Goal: Transaction & Acquisition: Obtain resource

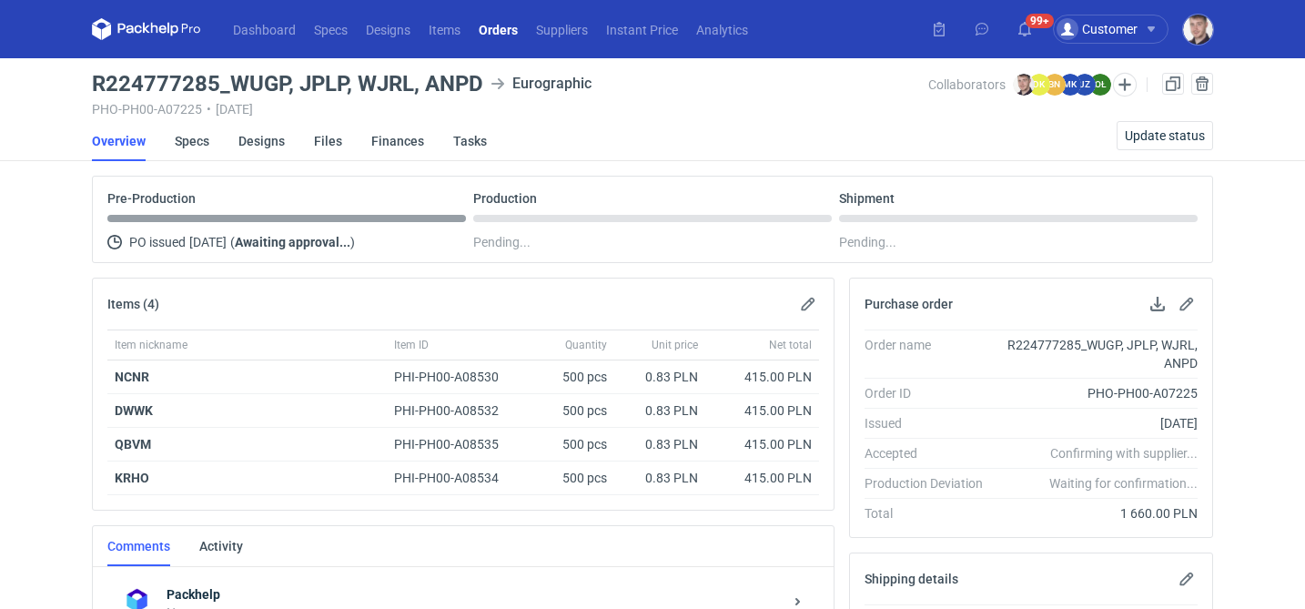
scroll to position [350, 0]
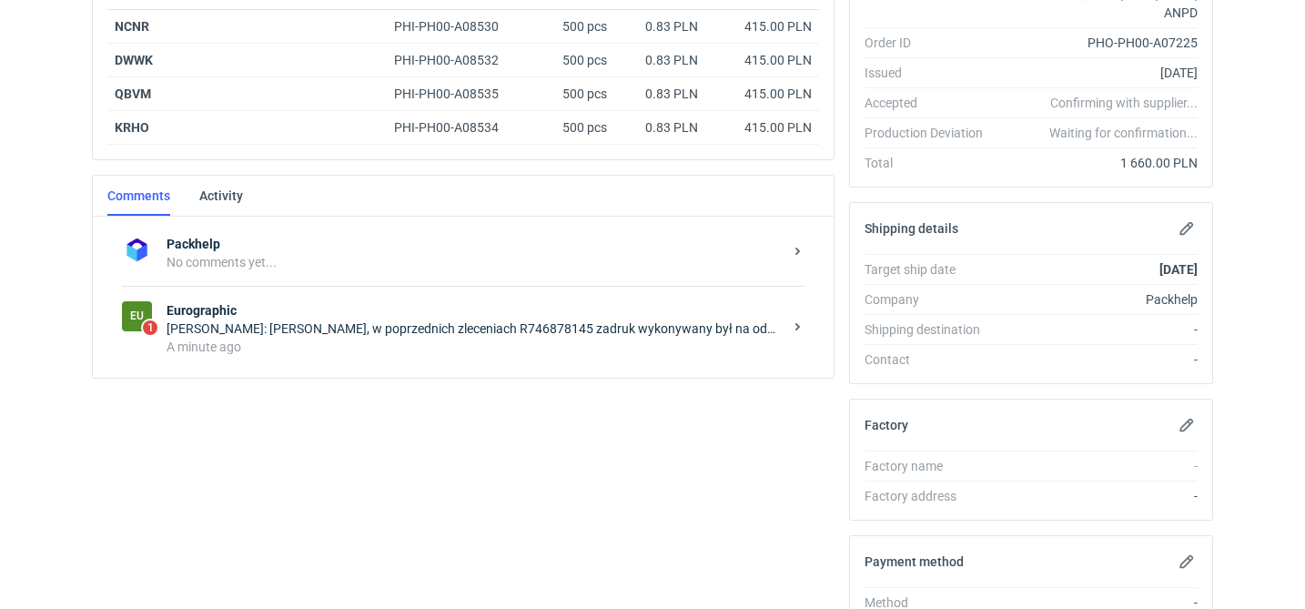
click at [513, 330] on div "[PERSON_NAME]: [PERSON_NAME], w poprzednich zleceniach R746878145 zadruk wykony…" at bounding box center [475, 329] width 616 height 18
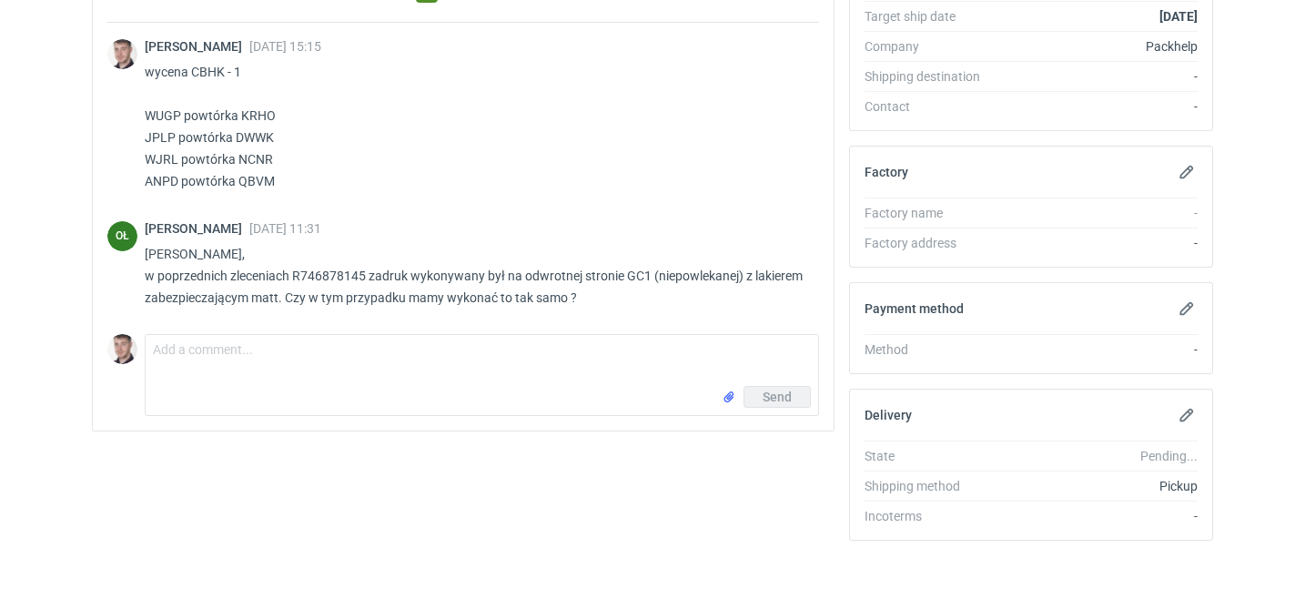
scroll to position [604, 0]
click at [305, 344] on textarea "Comment message" at bounding box center [482, 359] width 673 height 51
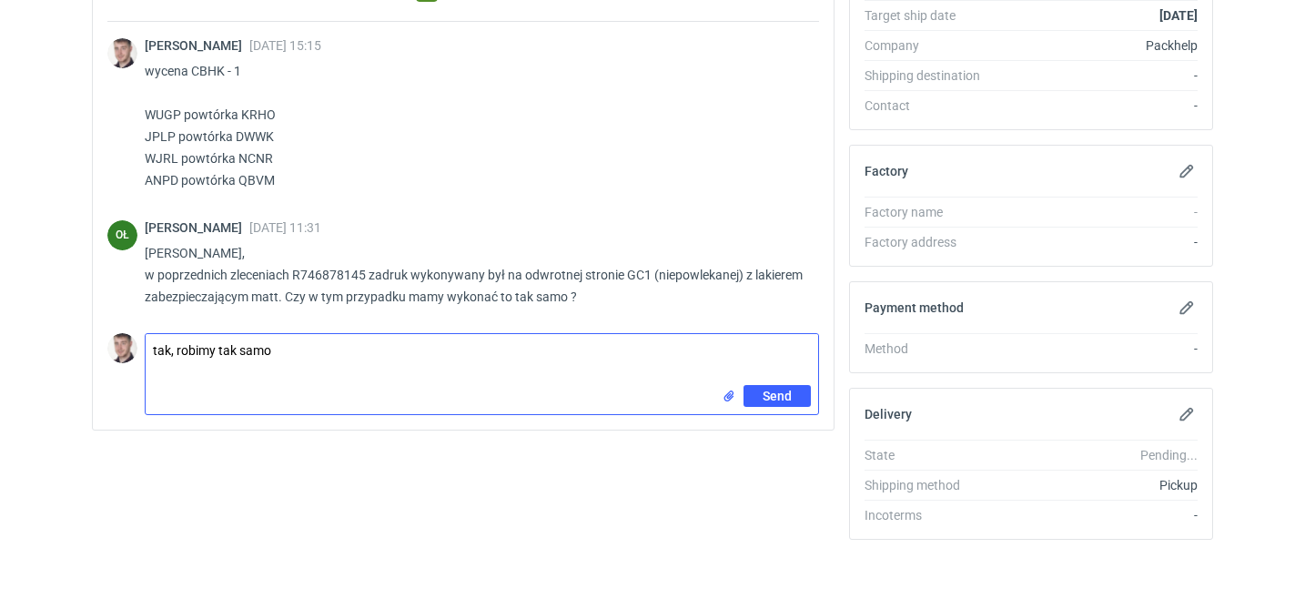
type textarea "tak, robimy tak samo"
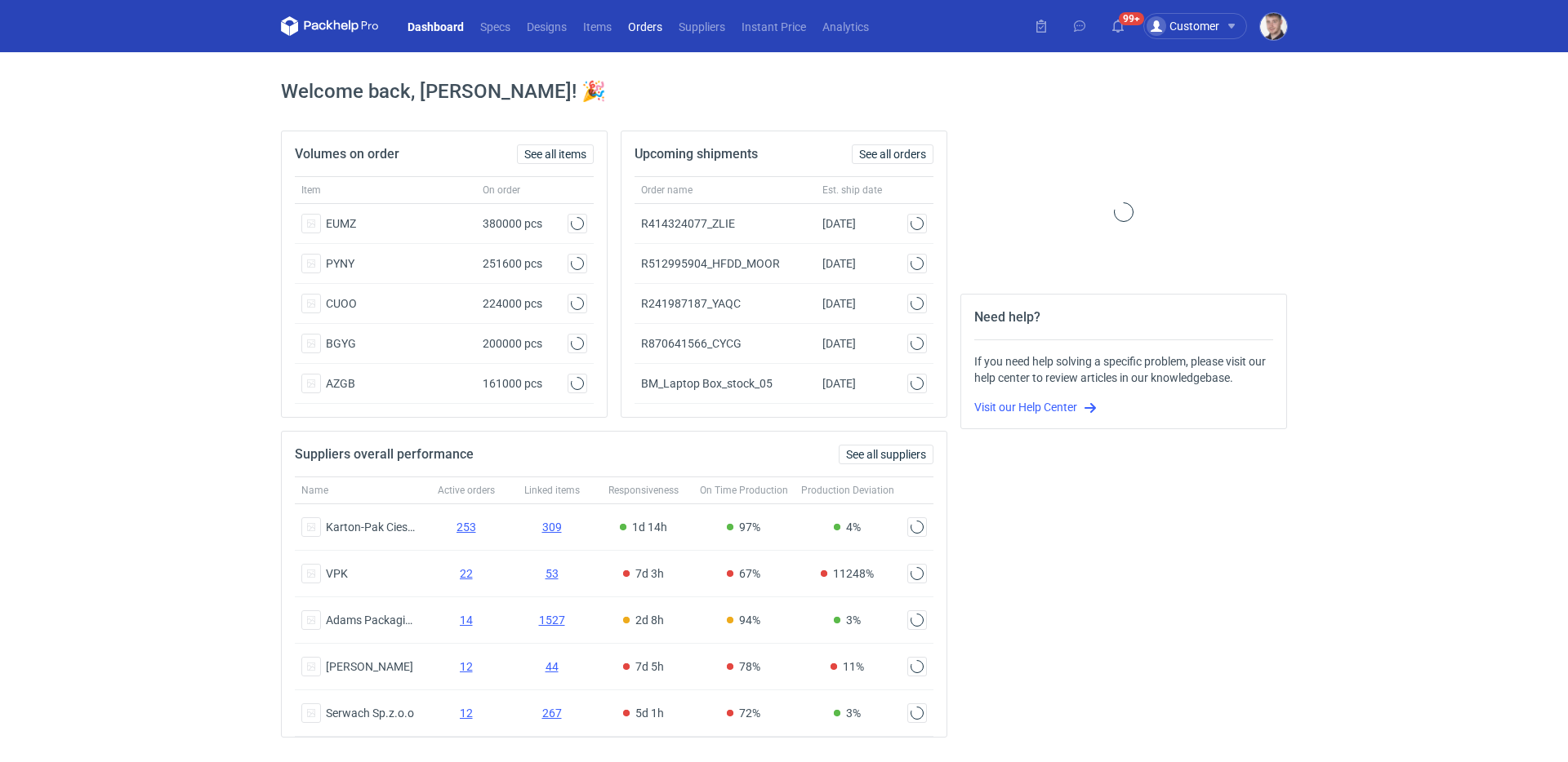
click at [647, 30] on link "Orders" at bounding box center [645, 26] width 50 height 20
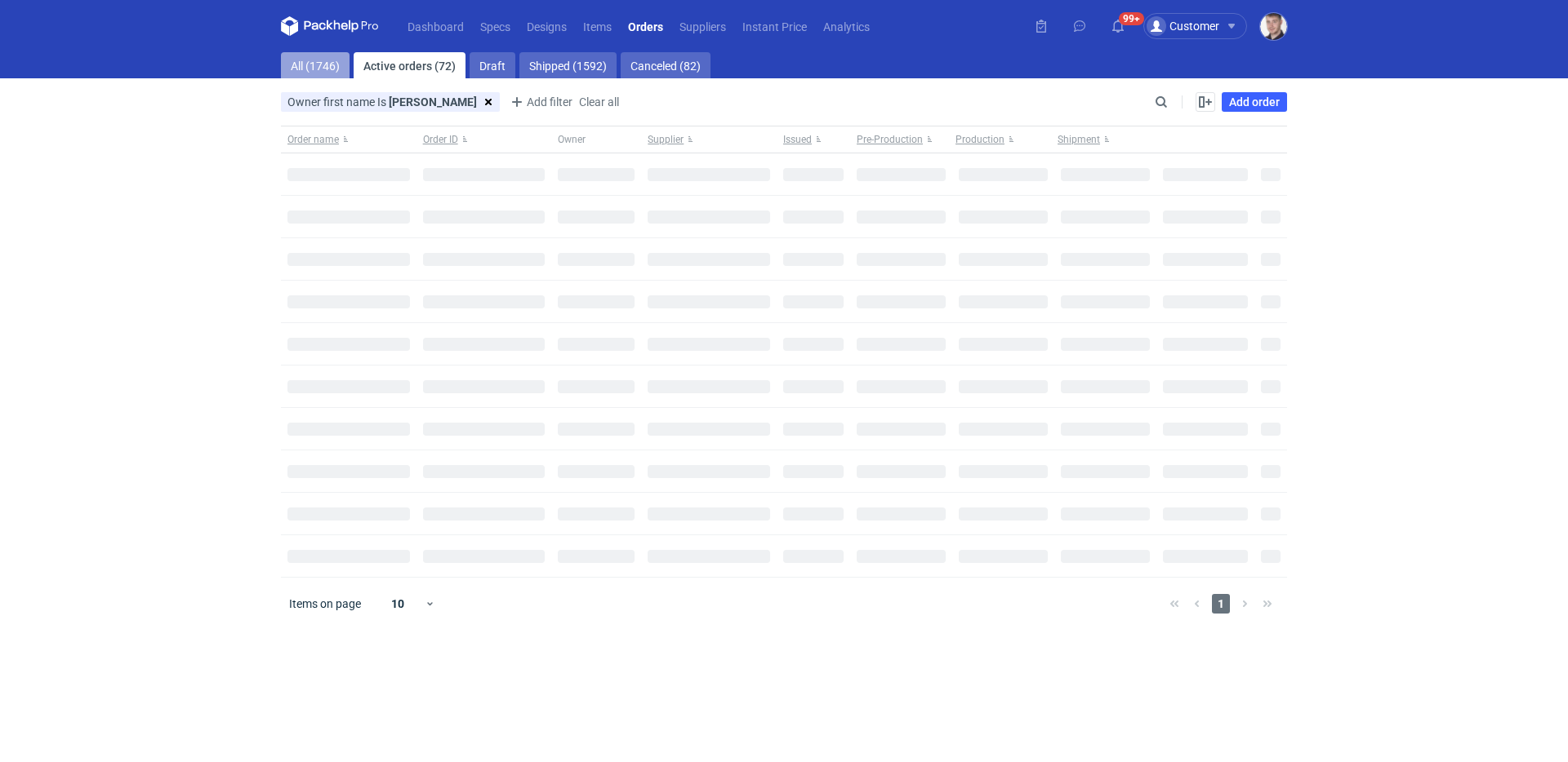
click at [313, 58] on link "All (1746)" at bounding box center [315, 65] width 68 height 26
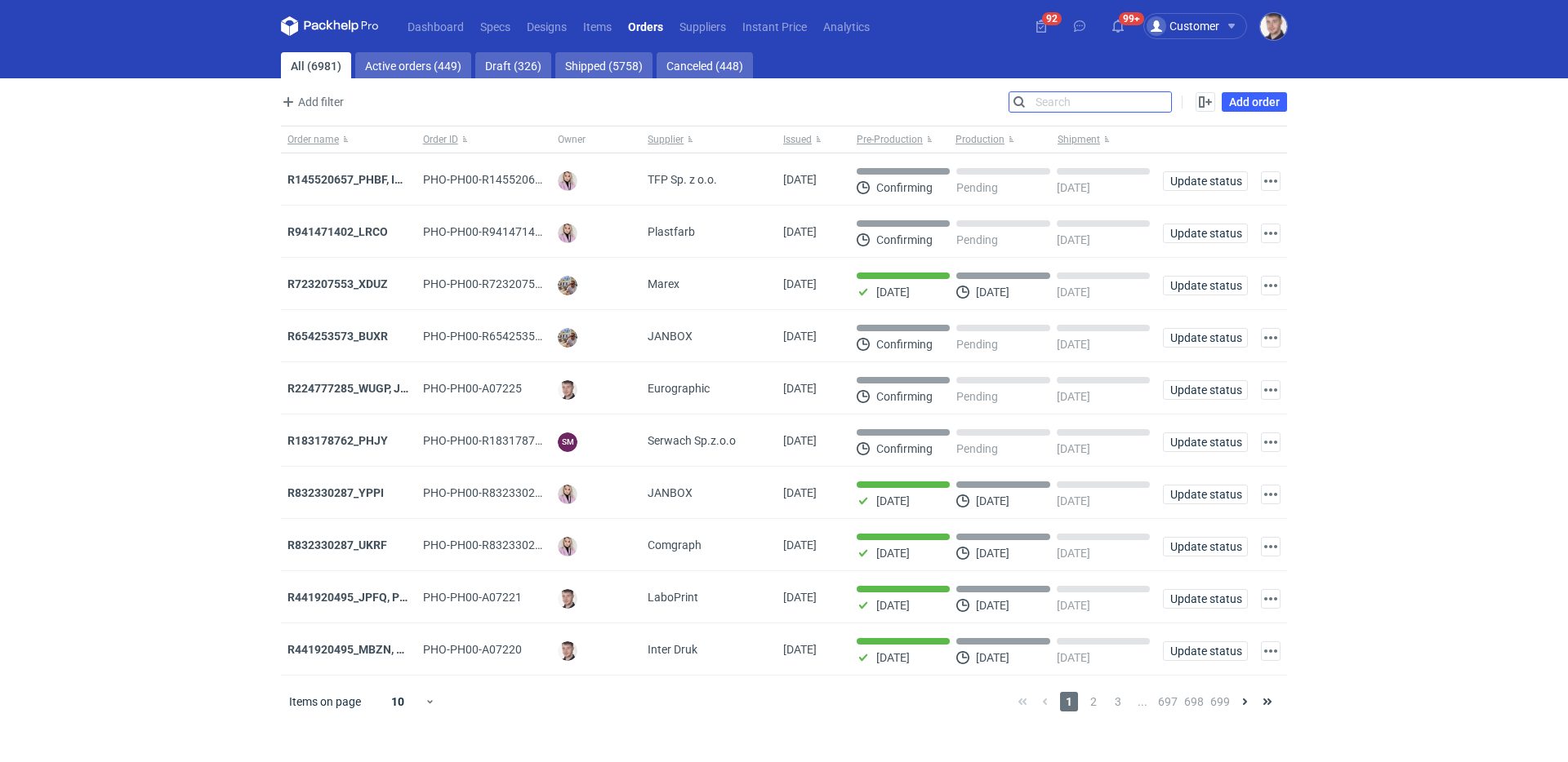
click at [1161, 97] on input "Search" at bounding box center [1090, 102] width 161 height 20
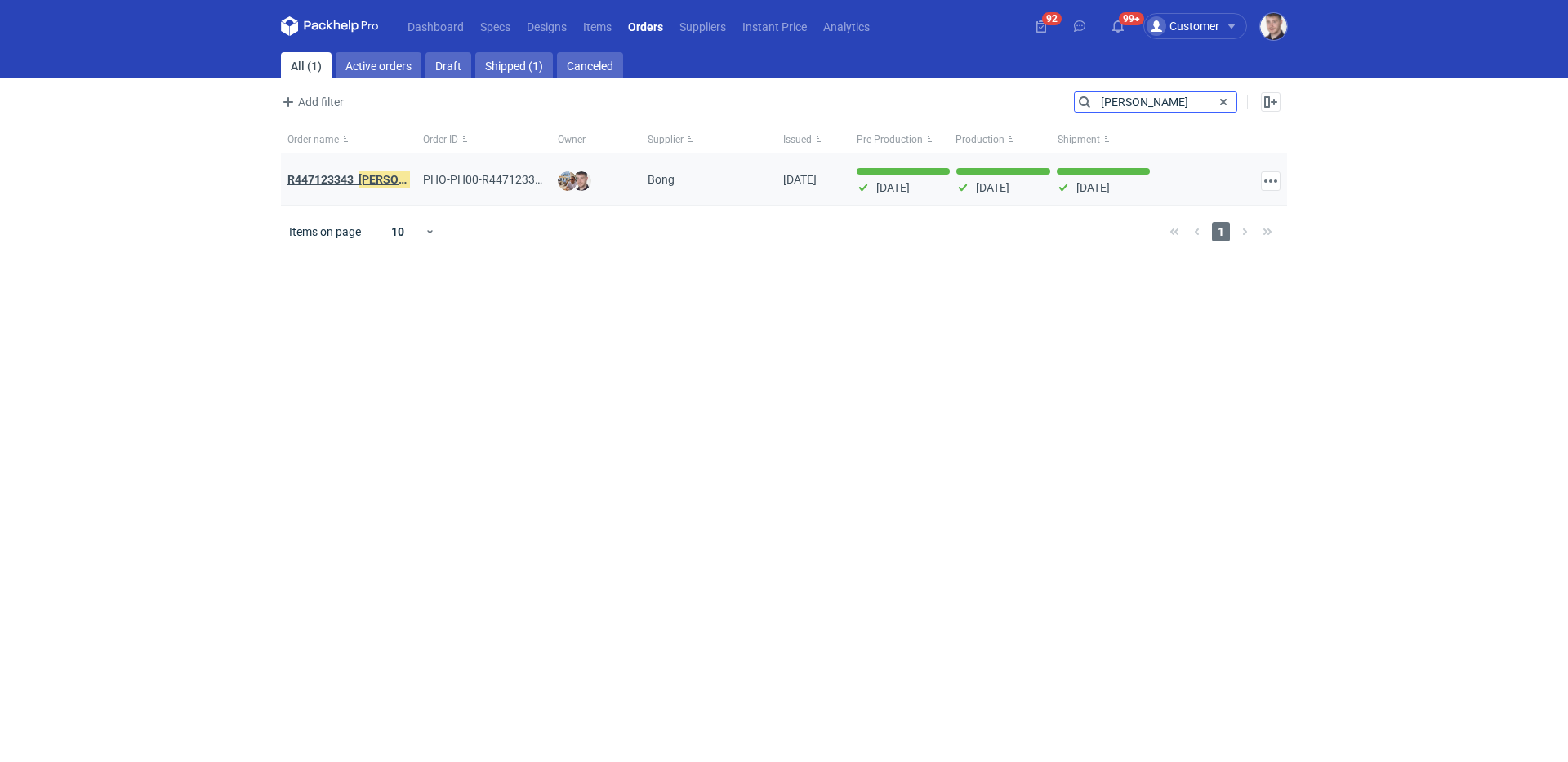
type input "vieu"
click at [348, 178] on strong "R447123343_ VIEU" at bounding box center [367, 179] width 160 height 18
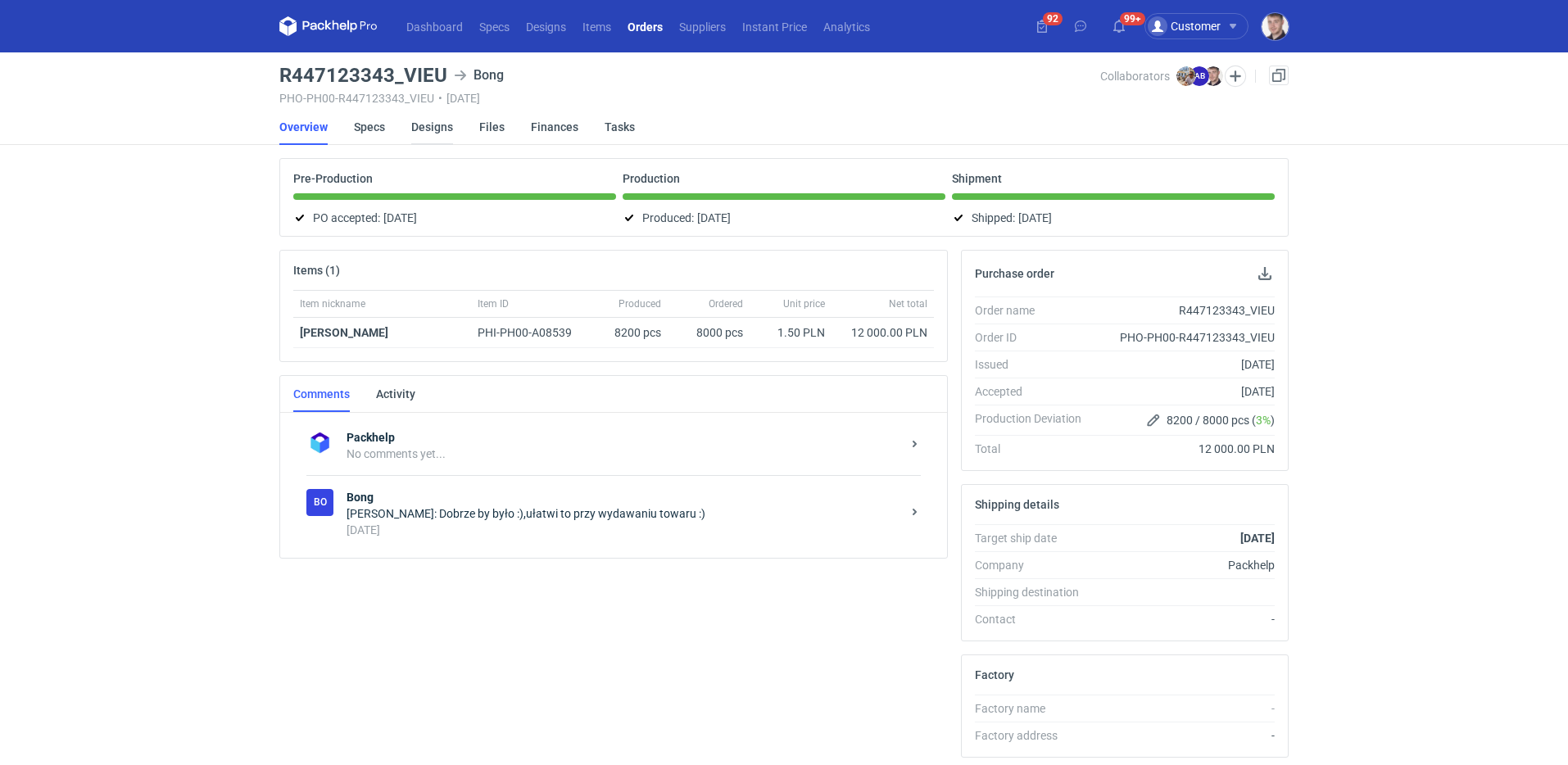
click at [419, 123] on link "Designs" at bounding box center [432, 127] width 41 height 36
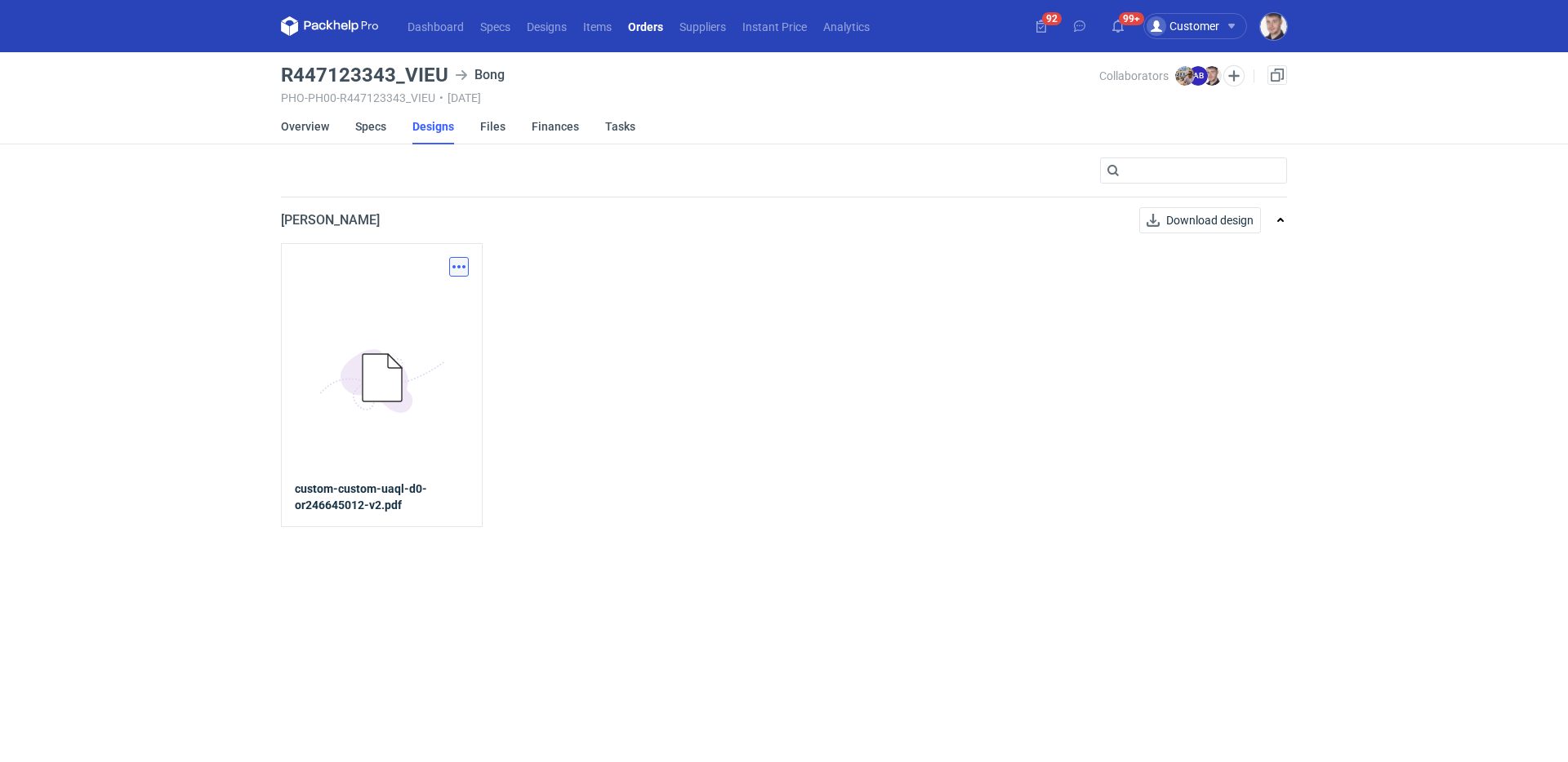
click at [461, 266] on button "button" at bounding box center [459, 267] width 20 height 20
click at [437, 305] on link "Download design part" at bounding box center [388, 302] width 151 height 26
drag, startPoint x: 283, startPoint y: 75, endPoint x: 441, endPoint y: 69, distance: 158.1
click at [441, 69] on h3 "R447123343_VIEU" at bounding box center [364, 75] width 168 height 20
